Goal: Task Accomplishment & Management: Complete application form

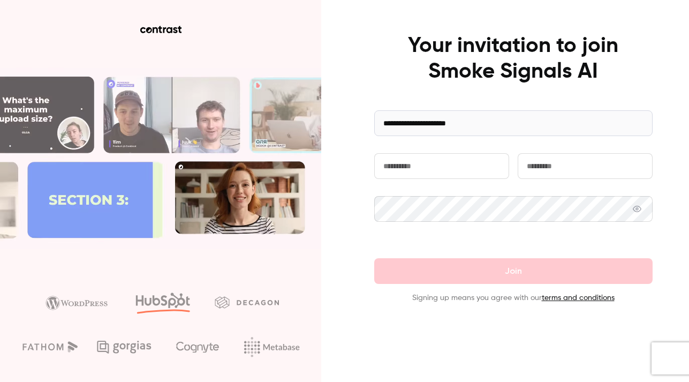
click at [439, 164] on input "text" at bounding box center [441, 166] width 135 height 26
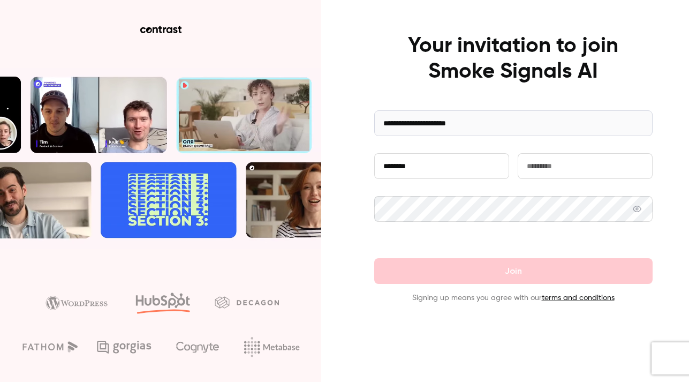
type input "********"
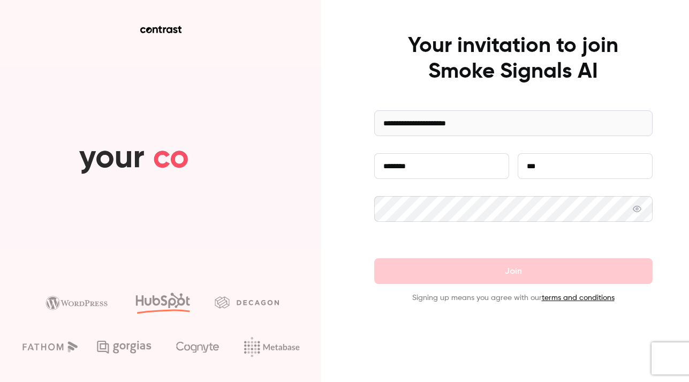
type input "***"
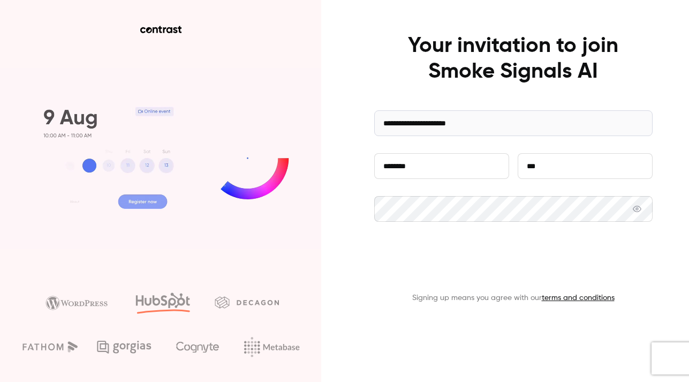
click at [537, 268] on button "Join" at bounding box center [513, 271] width 278 height 26
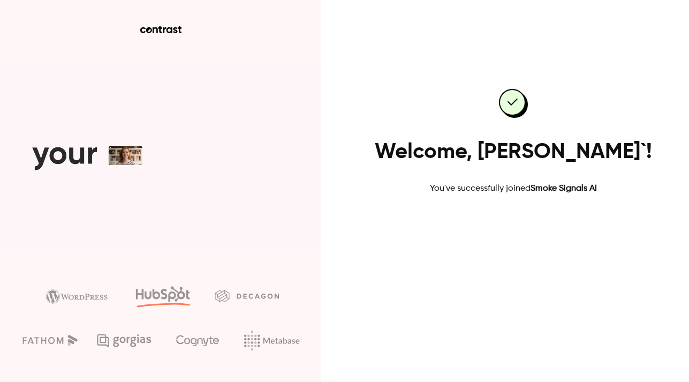
click at [504, 231] on link "Go to dashboard" at bounding box center [513, 229] width 91 height 26
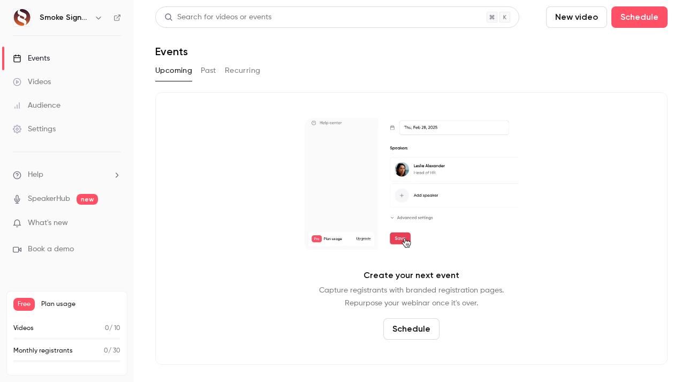
click at [39, 222] on span "What's new" at bounding box center [48, 222] width 40 height 11
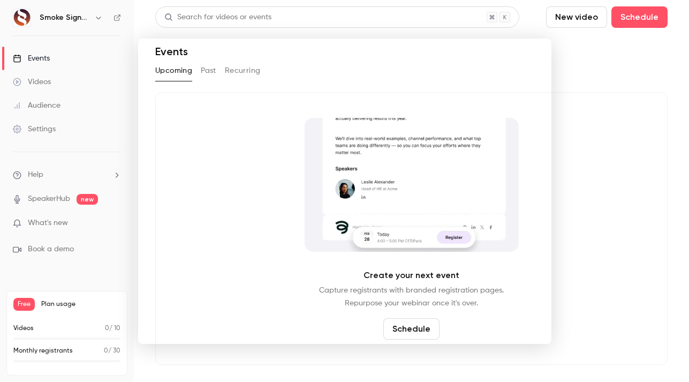
click at [35, 108] on div at bounding box center [344, 191] width 689 height 382
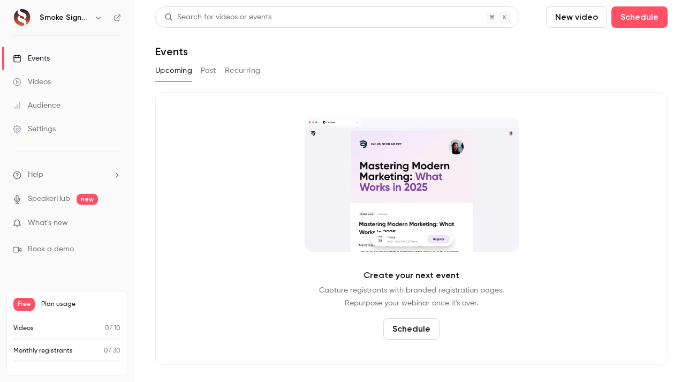
click at [41, 106] on div "Audience" at bounding box center [37, 105] width 48 height 11
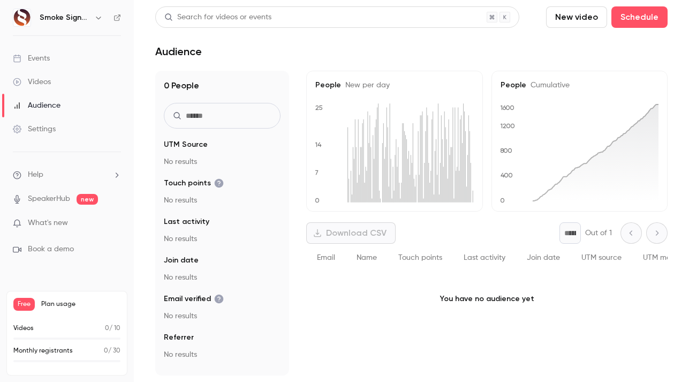
click at [40, 79] on div "Videos" at bounding box center [32, 82] width 38 height 11
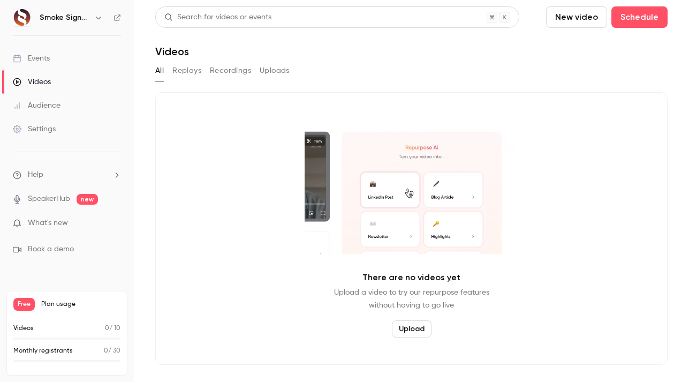
click at [42, 59] on div "Events" at bounding box center [31, 58] width 37 height 11
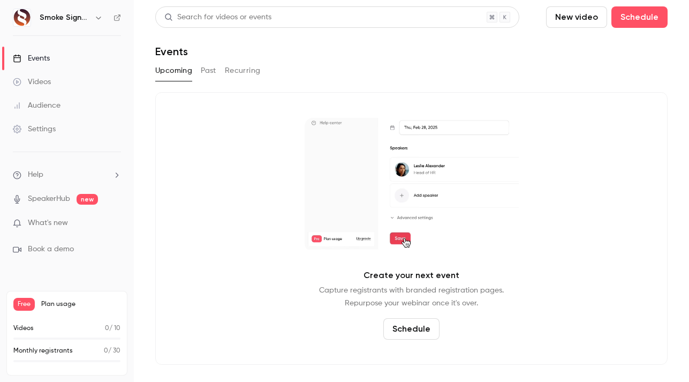
click at [44, 196] on link "SpeakerHub" at bounding box center [49, 198] width 42 height 11
